Goal: Task Accomplishment & Management: Use online tool/utility

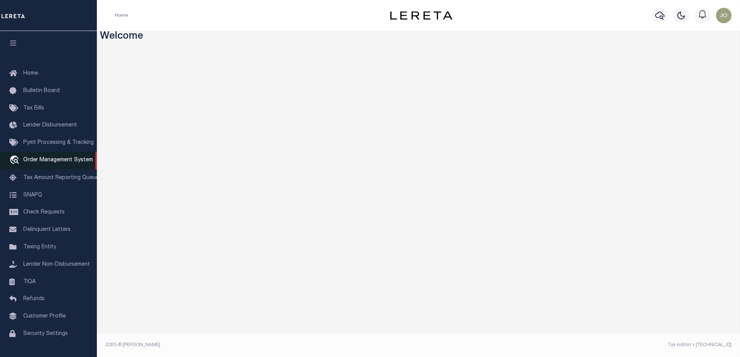
click at [69, 163] on span "Order Management System" at bounding box center [58, 160] width 70 height 5
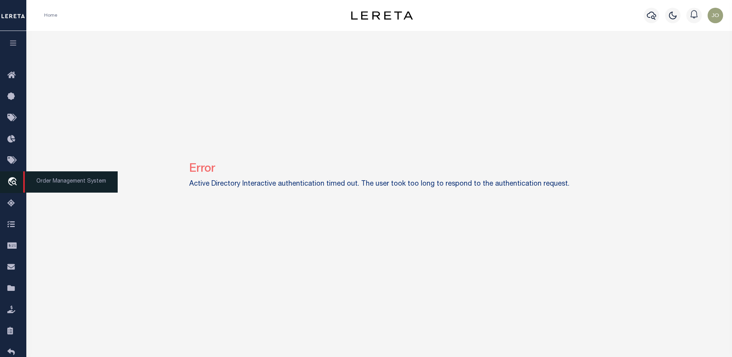
click at [11, 181] on icon "travel_explore" at bounding box center [13, 182] width 12 height 10
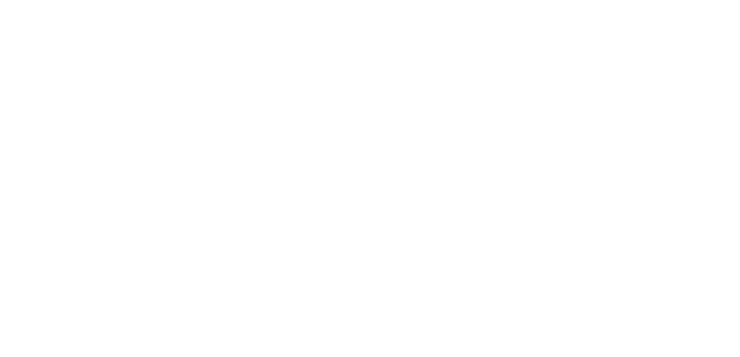
select select "200"
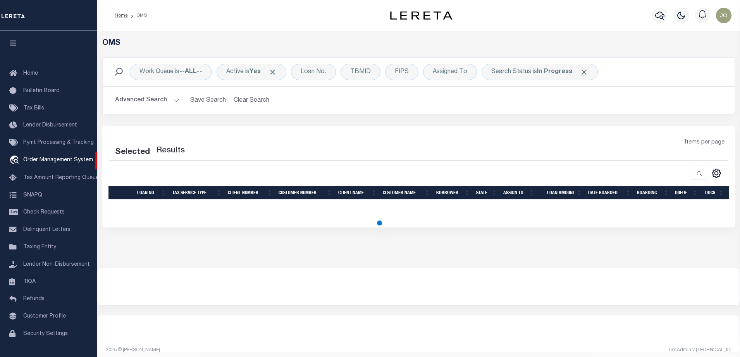
select select "200"
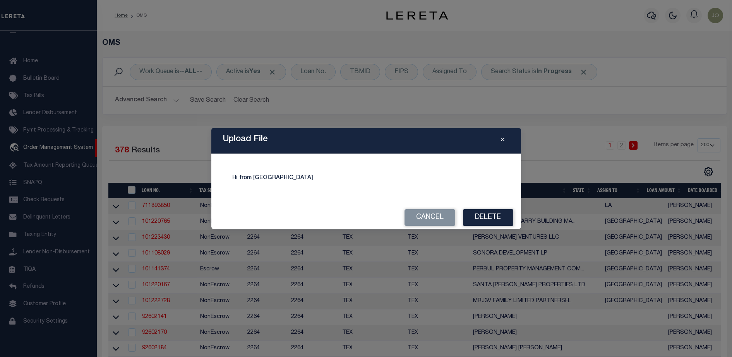
click at [438, 180] on h6 "Hi from Delete" at bounding box center [366, 178] width 268 height 7
click at [330, 182] on div "Hi from Delete" at bounding box center [366, 179] width 291 height 33
click at [247, 175] on h6 "Hi from Delete" at bounding box center [366, 178] width 268 height 7
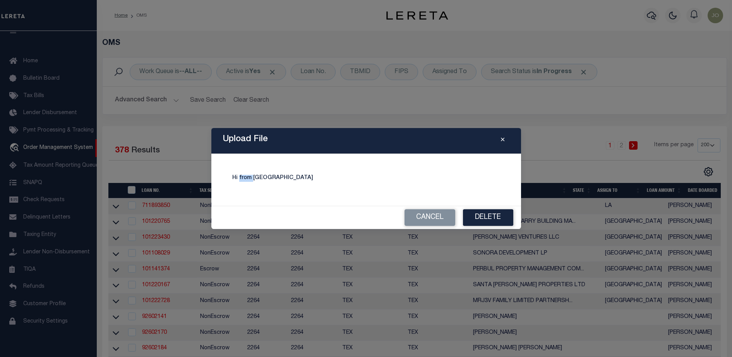
click at [247, 175] on h6 "Hi from Delete" at bounding box center [366, 178] width 268 height 7
click at [366, 170] on div "Hi from Delete" at bounding box center [366, 179] width 291 height 33
click at [465, 176] on h6 "Hi from Delete" at bounding box center [366, 178] width 268 height 7
click at [424, 164] on div "Hi from Delete" at bounding box center [366, 179] width 291 height 33
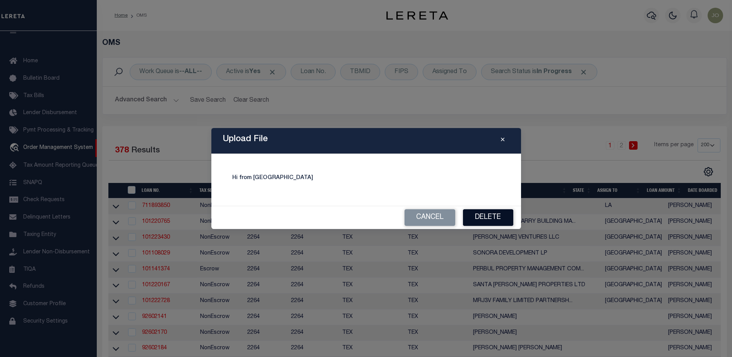
click at [470, 218] on button "Delete" at bounding box center [488, 218] width 50 height 17
click at [504, 139] on icon "Close" at bounding box center [502, 140] width 3 height 6
click at [502, 138] on div "Upload File" at bounding box center [366, 141] width 310 height 26
click at [502, 138] on icon "Close" at bounding box center [502, 140] width 3 height 6
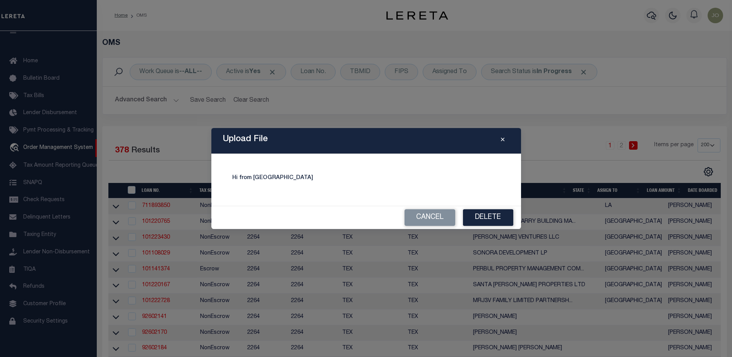
click at [502, 138] on icon "Close" at bounding box center [502, 140] width 3 height 6
click at [412, 86] on div "Upload File Hi from Delete Cancel Delete" at bounding box center [366, 178] width 732 height 357
